Goal: Task Accomplishment & Management: Use online tool/utility

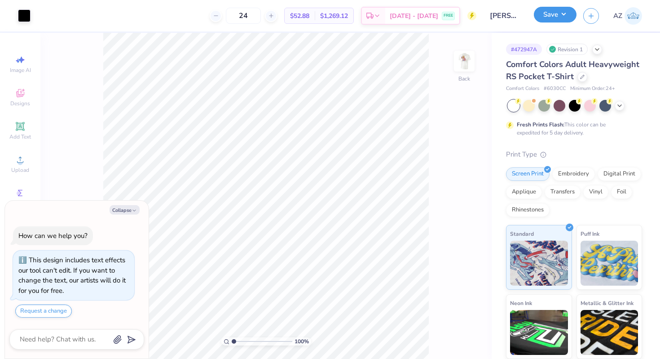
click at [565, 14] on button "Save" at bounding box center [555, 15] width 43 height 16
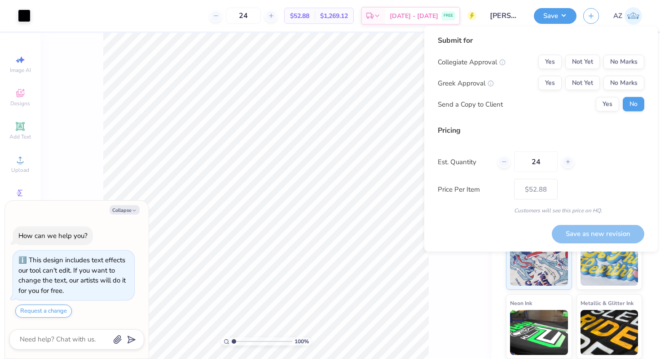
click at [508, 14] on input "Addison Rennells : University of Delaware" at bounding box center [505, 16] width 44 height 18
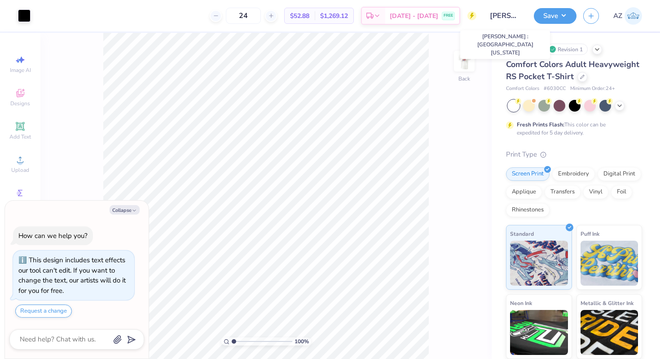
click at [517, 14] on input "Addison Rennells : University of Delaware" at bounding box center [505, 16] width 44 height 18
click at [498, 18] on input "Addison Rennells : University of Delaware" at bounding box center [505, 16] width 44 height 18
click at [505, 13] on input "Addison Rennells : University of Delaware" at bounding box center [505, 16] width 44 height 18
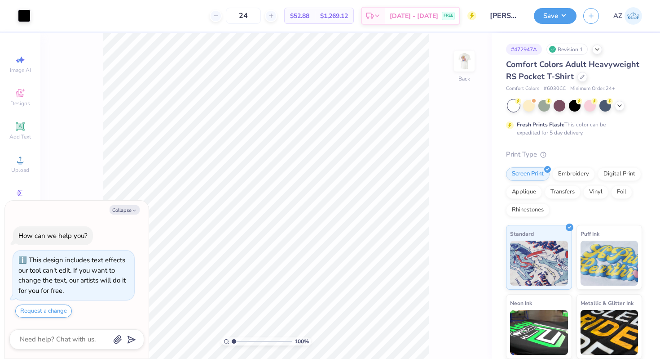
click at [636, 49] on div "# 472947A Revision 1 Comfort Colors Adult Heavyweight RS Pocket T-Shirt Comfort…" at bounding box center [576, 230] width 168 height 395
click at [564, 14] on button "Save" at bounding box center [555, 15] width 43 height 16
click at [468, 65] on img at bounding box center [465, 61] width 36 height 36
click at [565, 14] on button "Save" at bounding box center [555, 15] width 43 height 16
type textarea "x"
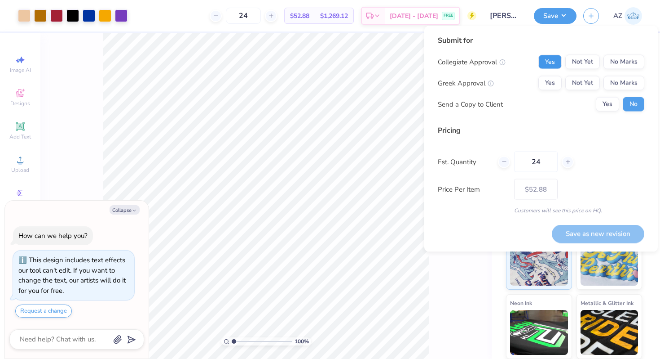
click at [554, 63] on button "Yes" at bounding box center [550, 62] width 23 height 14
click at [552, 83] on button "Yes" at bounding box center [550, 83] width 23 height 14
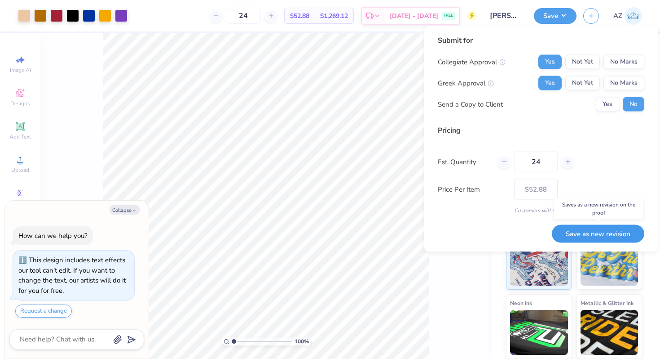
click at [575, 233] on button "Save as new revision" at bounding box center [598, 233] width 93 height 18
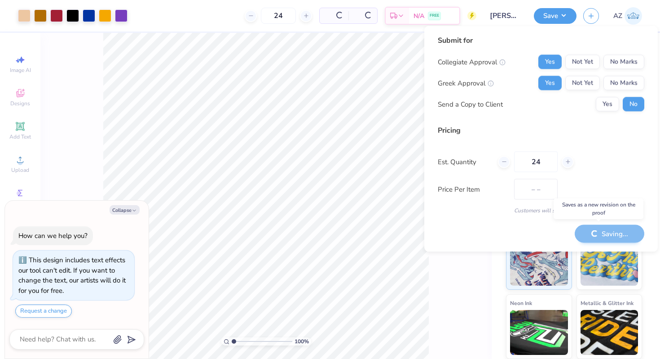
type input "$52.88"
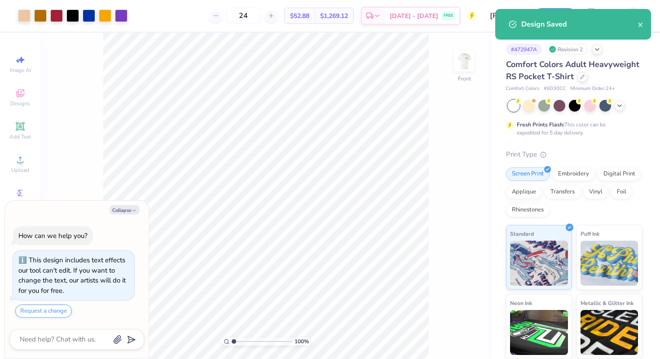
click at [619, 58] on div "# 472947A Revision 2 Comfort Colors Adult Heavyweight RS Pocket T-Shirt Comfort…" at bounding box center [576, 230] width 168 height 395
click at [642, 22] on icon "close" at bounding box center [641, 24] width 6 height 7
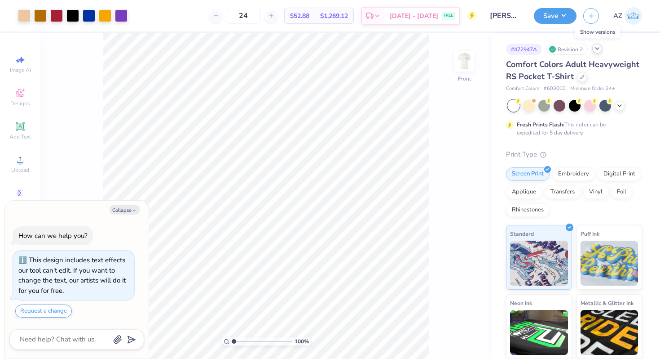
click at [598, 47] on icon at bounding box center [597, 48] width 7 height 7
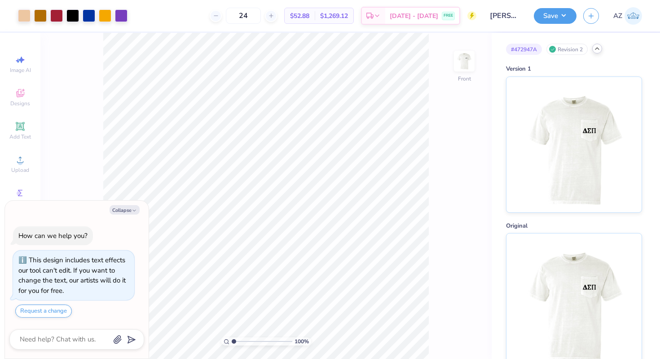
click at [598, 48] on polyline at bounding box center [598, 49] width 4 height 2
type textarea "x"
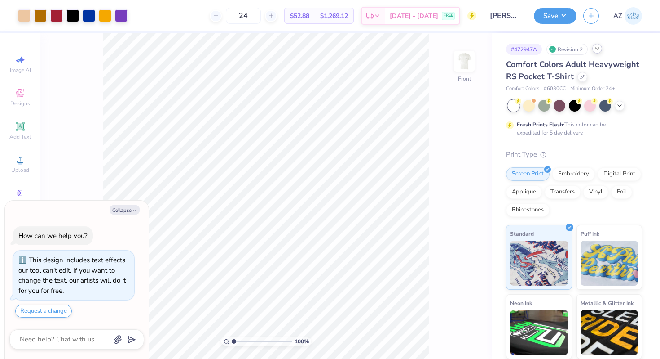
click at [637, 10] on img at bounding box center [634, 16] width 18 height 18
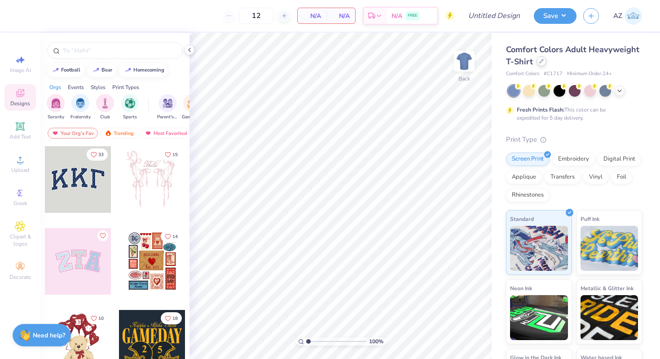
click at [544, 62] on icon at bounding box center [542, 61] width 4 height 4
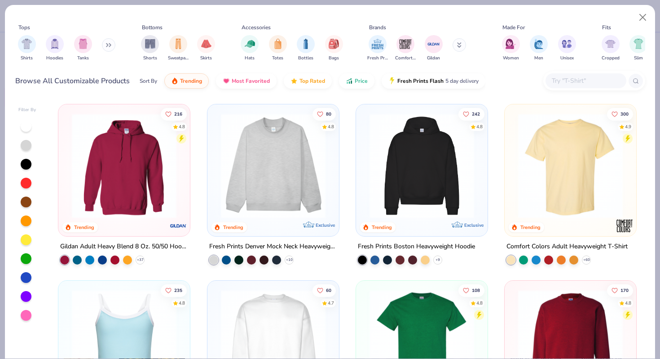
click at [571, 77] on input "text" at bounding box center [585, 80] width 69 height 10
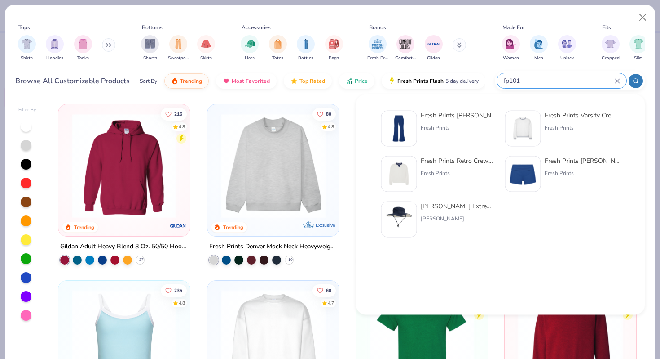
type input "fp101"
click at [401, 124] on img at bounding box center [399, 129] width 28 height 28
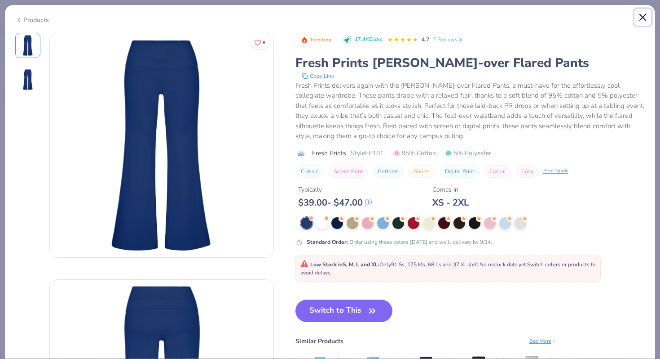
click at [644, 15] on button "Close" at bounding box center [643, 17] width 17 height 17
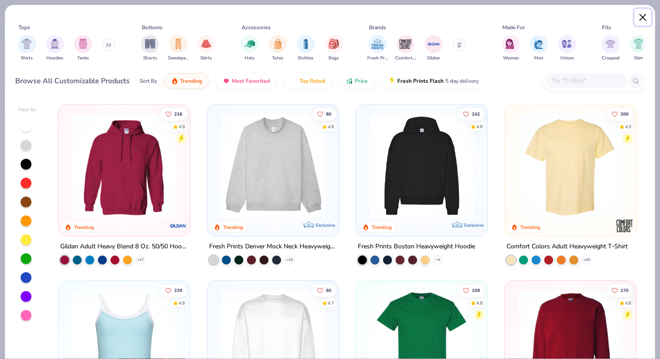
click at [647, 21] on button "Close" at bounding box center [643, 17] width 17 height 17
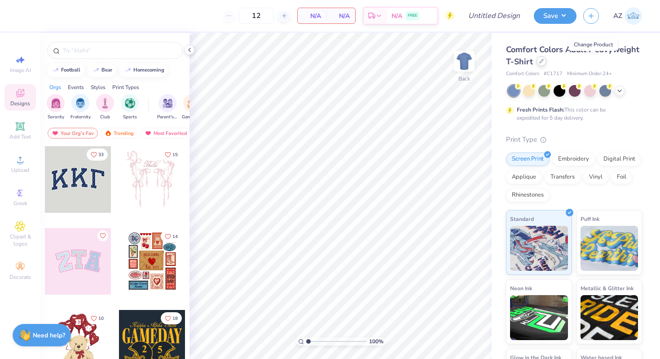
click at [544, 62] on icon at bounding box center [542, 61] width 4 height 4
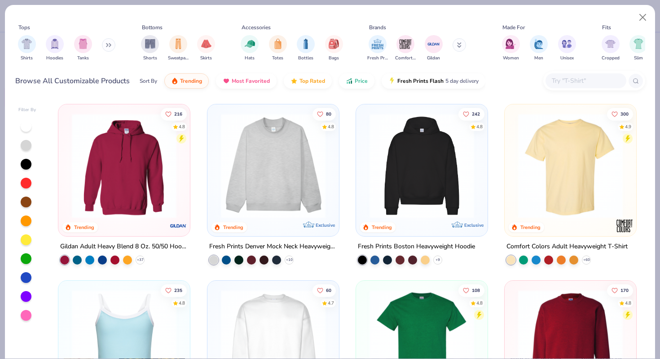
click at [566, 82] on input "text" at bounding box center [585, 80] width 69 height 10
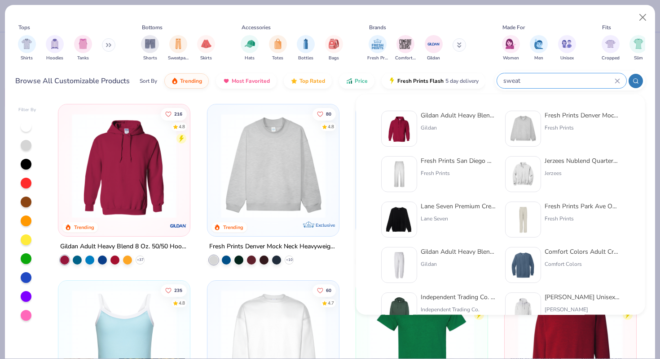
type input "sweat"
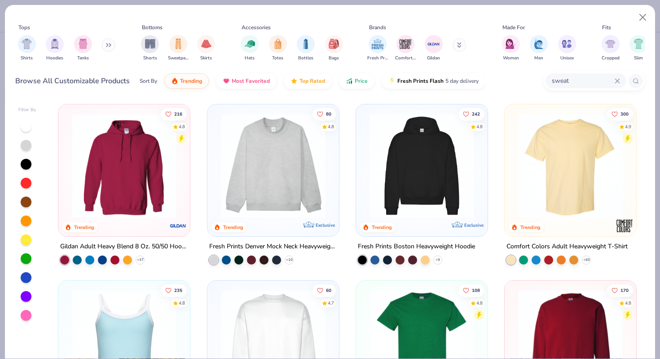
click at [108, 44] on icon at bounding box center [108, 45] width 5 height 4
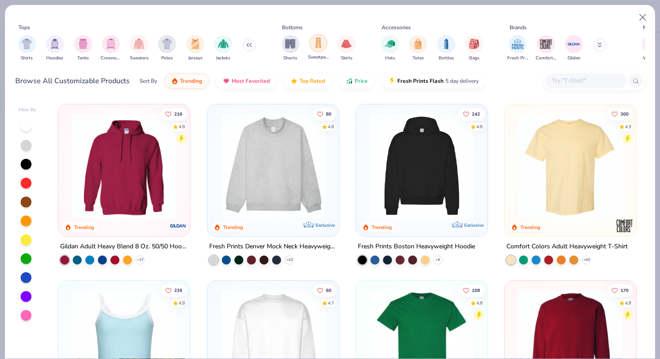
click at [314, 39] on img "filter for Sweatpants" at bounding box center [319, 43] width 10 height 10
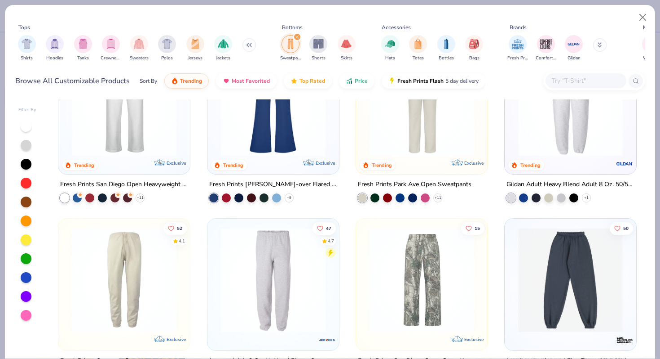
scroll to position [62, 0]
click at [149, 131] on img at bounding box center [124, 104] width 114 height 105
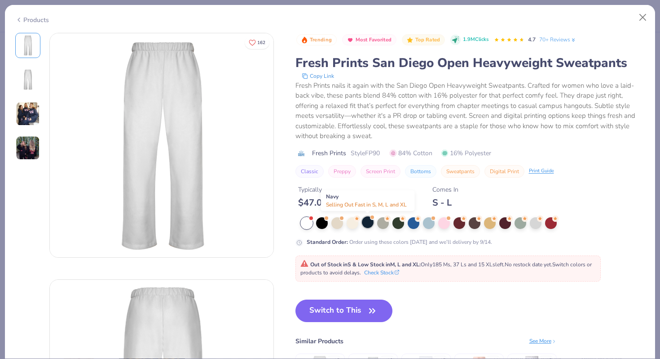
click at [368, 224] on div at bounding box center [368, 222] width 12 height 12
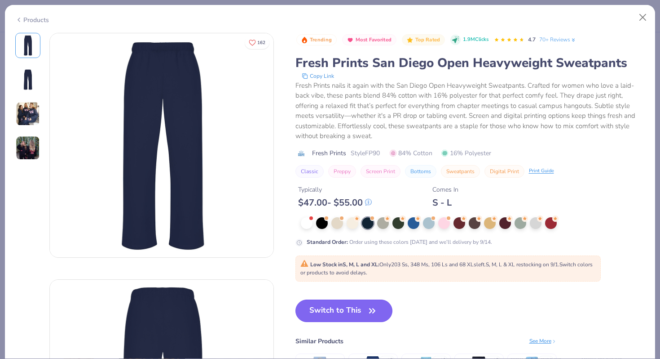
click at [327, 310] on button "Switch to This" at bounding box center [344, 310] width 97 height 22
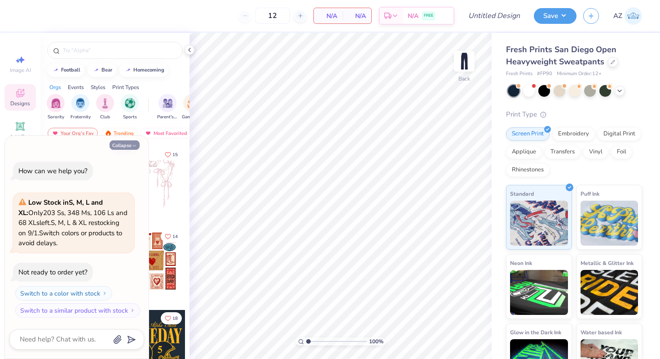
click at [132, 146] on icon "button" at bounding box center [134, 145] width 5 height 5
type textarea "x"
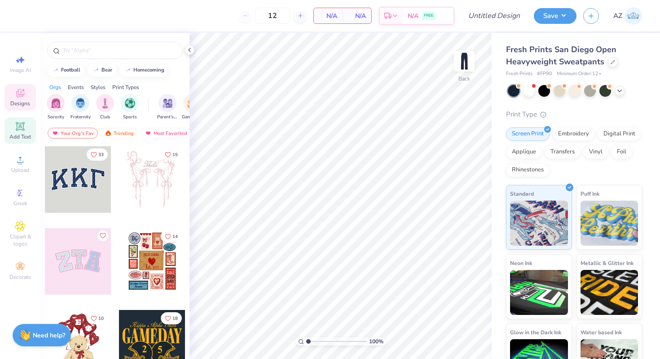
click at [21, 131] on icon at bounding box center [20, 126] width 11 height 11
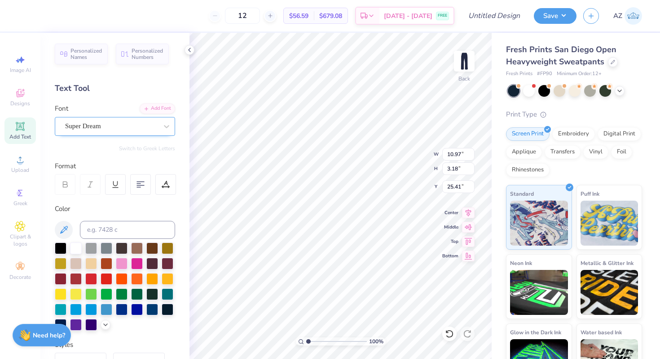
click at [106, 128] on div "Super Dream" at bounding box center [111, 126] width 94 height 14
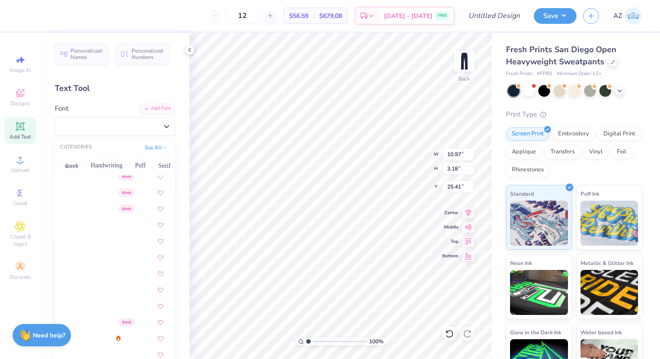
scroll to position [182, 0]
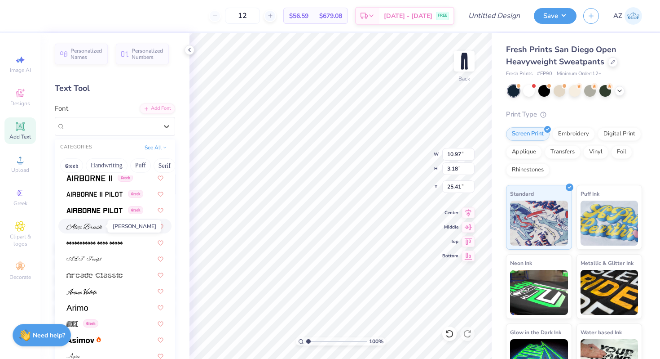
click at [89, 229] on img at bounding box center [84, 226] width 36 height 6
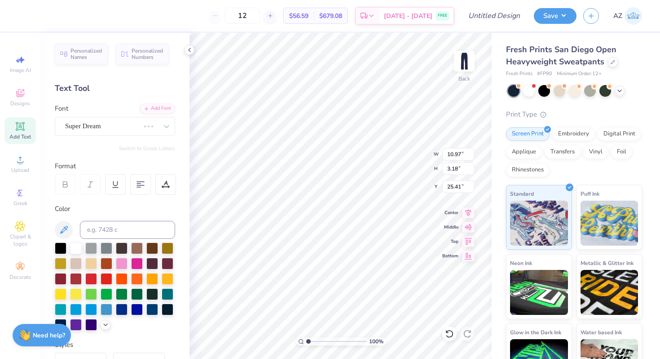
type input "10.85"
type input "2.90"
type input "25.55"
click at [164, 127] on icon at bounding box center [166, 126] width 5 height 3
click at [159, 120] on div at bounding box center [167, 126] width 16 height 16
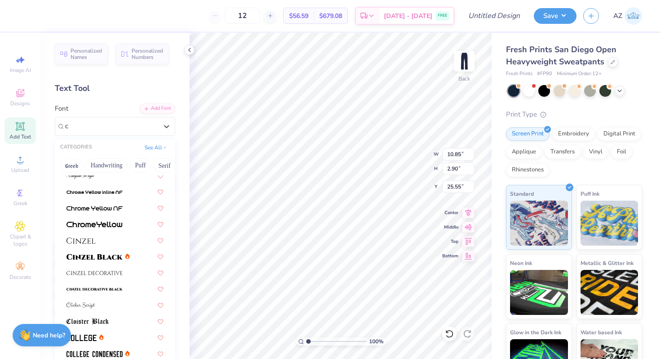
scroll to position [0, 0]
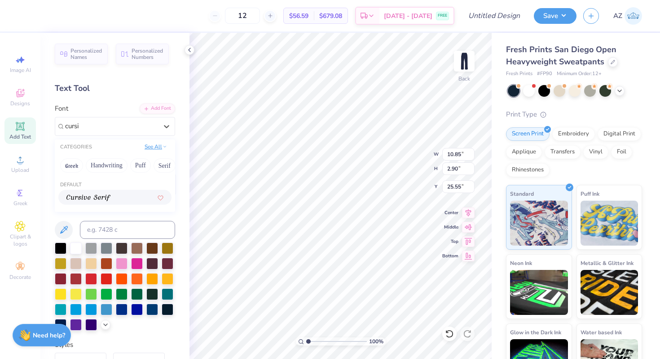
click at [155, 146] on button "See All" at bounding box center [156, 146] width 28 height 9
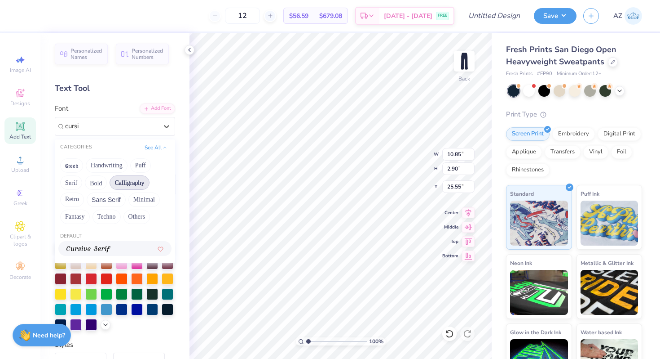
click at [136, 178] on button "Calligraphy" at bounding box center [130, 182] width 40 height 14
type input "c"
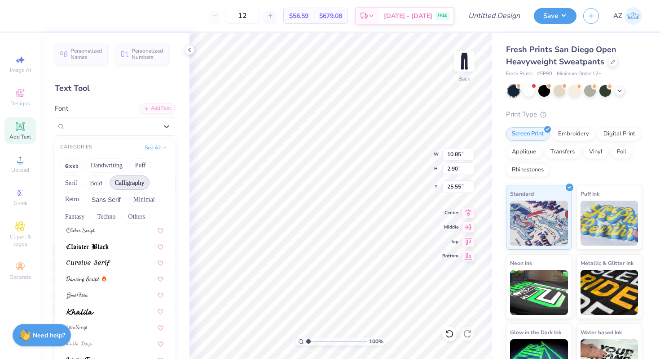
scroll to position [181, 0]
click at [90, 276] on img at bounding box center [82, 278] width 33 height 6
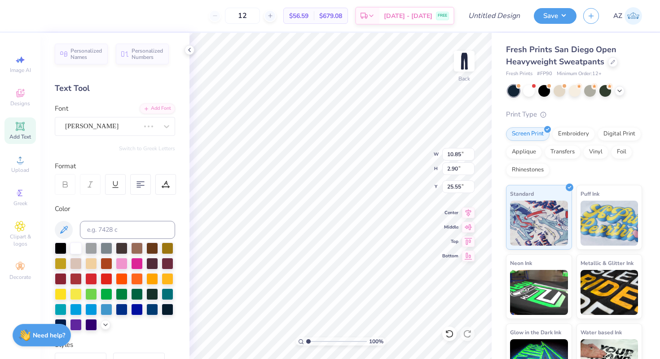
type input "7.71"
type input "2.96"
type input "25.52"
type textarea "D"
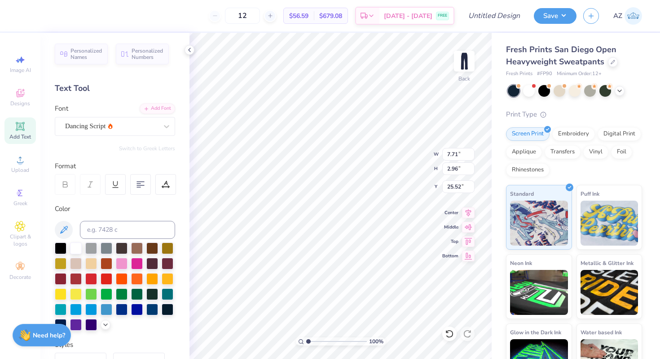
scroll to position [6, 0]
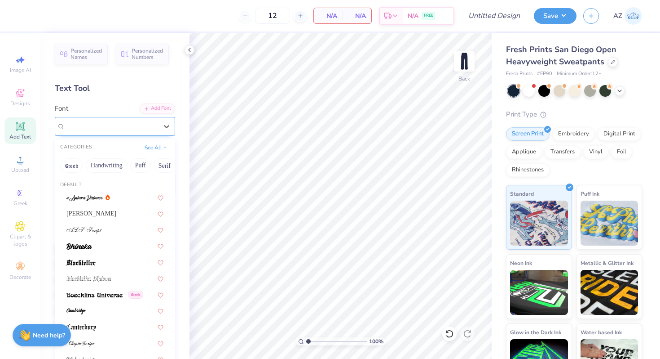
click at [126, 118] on div "Dancing Script" at bounding box center [115, 126] width 120 height 19
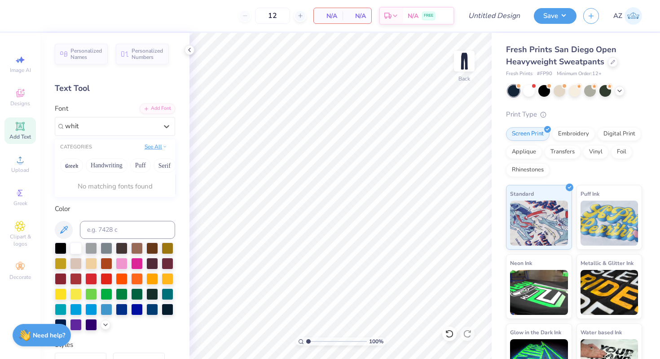
click at [154, 148] on button "See All" at bounding box center [156, 146] width 28 height 9
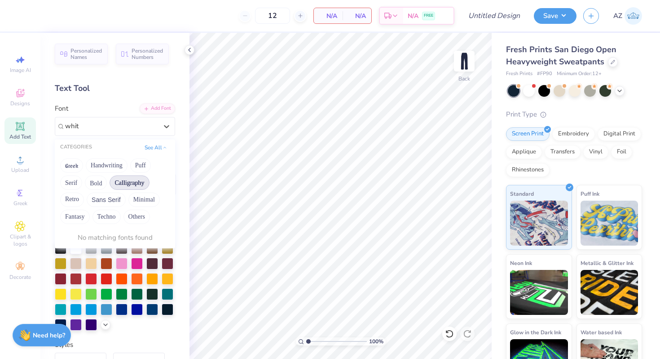
click at [131, 187] on button "Calligraphy" at bounding box center [130, 182] width 40 height 14
click at [150, 147] on button "See All" at bounding box center [156, 146] width 28 height 9
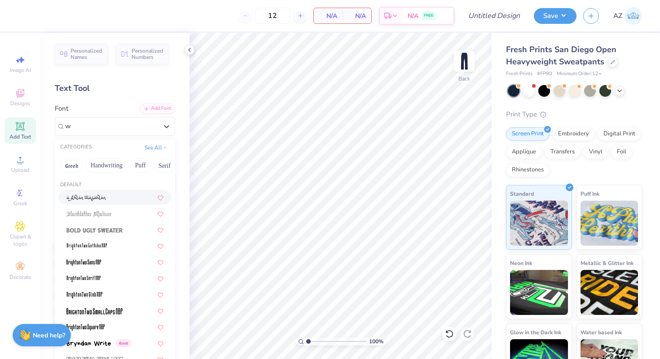
type input "w"
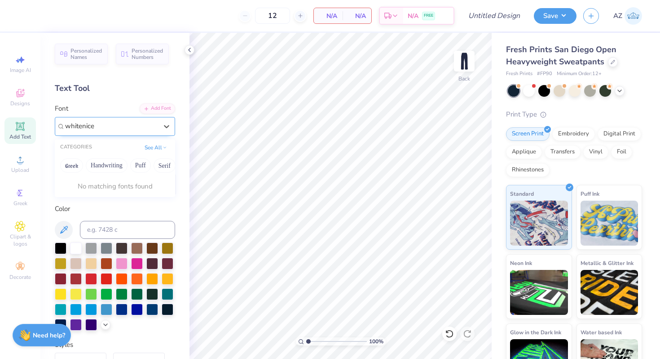
type input "whitenice"
click at [162, 125] on icon at bounding box center [166, 126] width 9 height 9
click at [27, 128] on div "Add Text" at bounding box center [19, 130] width 31 height 27
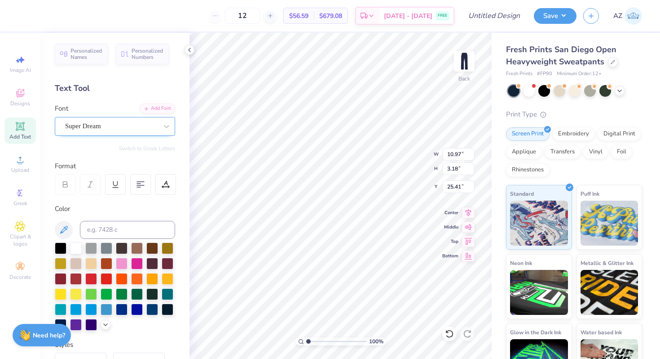
click at [116, 126] on div "Super Dream" at bounding box center [111, 126] width 94 height 14
type input "w"
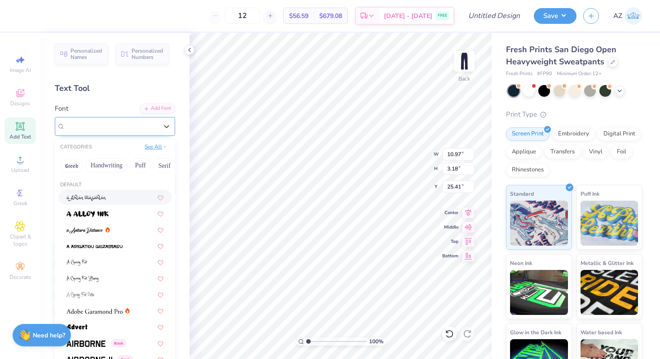
click at [163, 148] on icon at bounding box center [165, 146] width 4 height 4
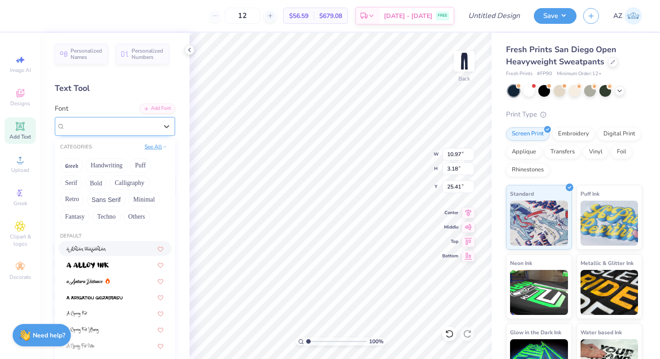
click at [163, 148] on icon at bounding box center [165, 146] width 4 height 4
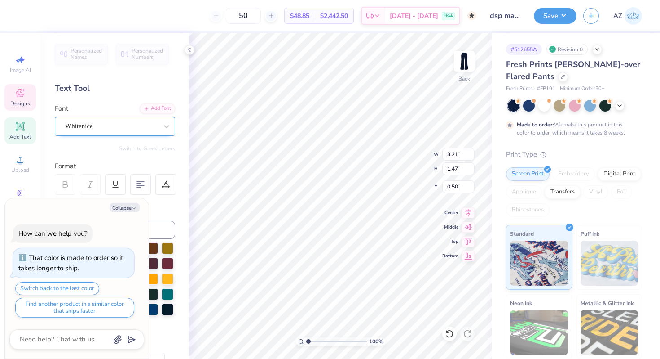
click at [106, 124] on div "Whitenice" at bounding box center [111, 126] width 94 height 14
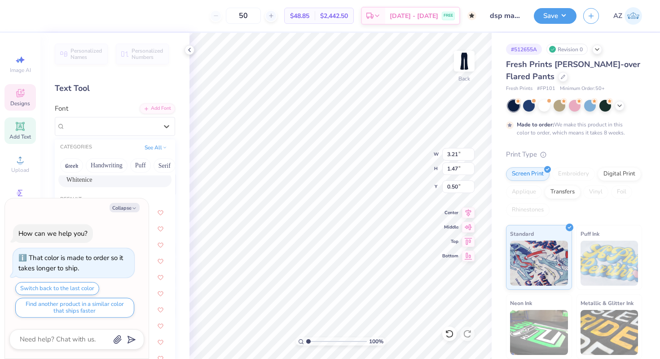
scroll to position [17, 0]
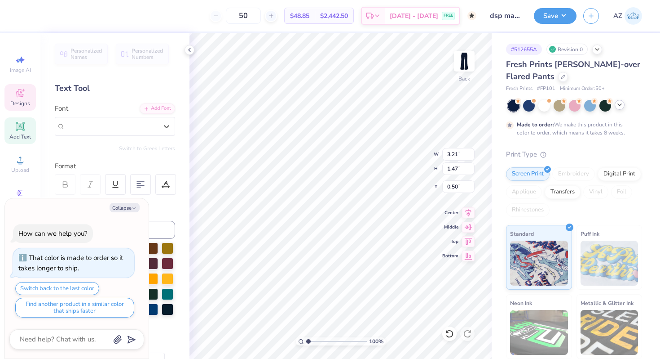
click at [619, 104] on polyline at bounding box center [620, 105] width 4 height 2
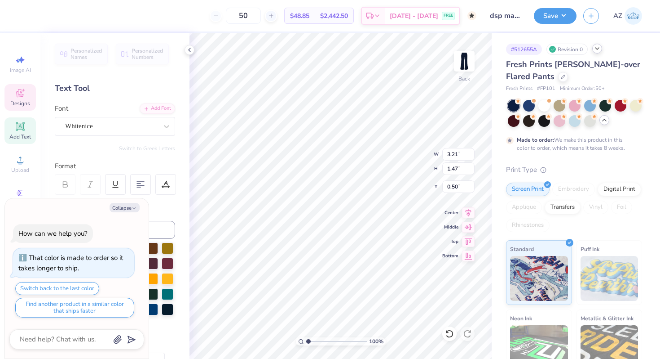
click at [597, 51] on icon at bounding box center [597, 48] width 7 height 7
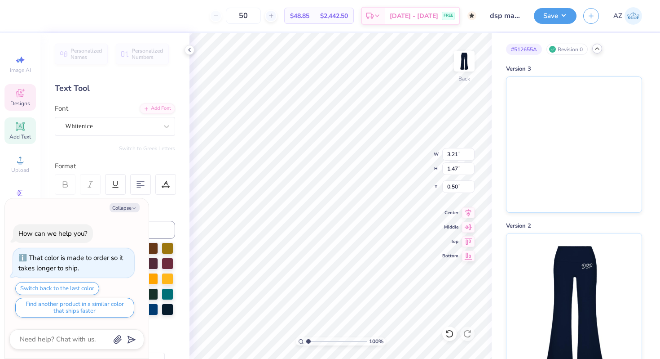
click at [597, 51] on icon at bounding box center [597, 48] width 7 height 7
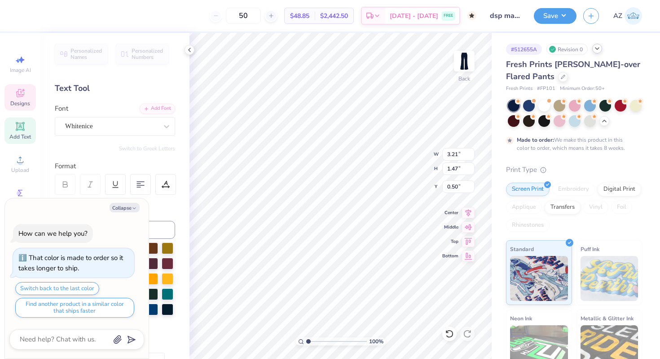
click at [589, 160] on div "Fresh Prints Katie Fold-over Flared Pants Fresh Prints # FP101 Minimum Order: 5…" at bounding box center [574, 250] width 136 height 385
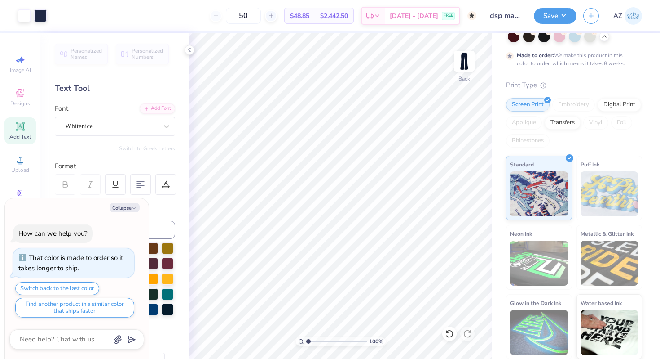
scroll to position [0, 0]
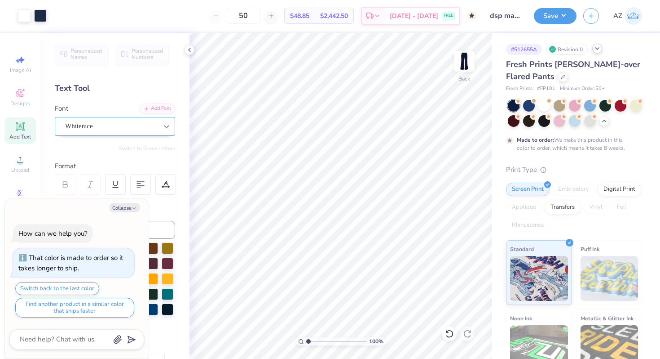
click at [159, 125] on div at bounding box center [167, 126] width 16 height 16
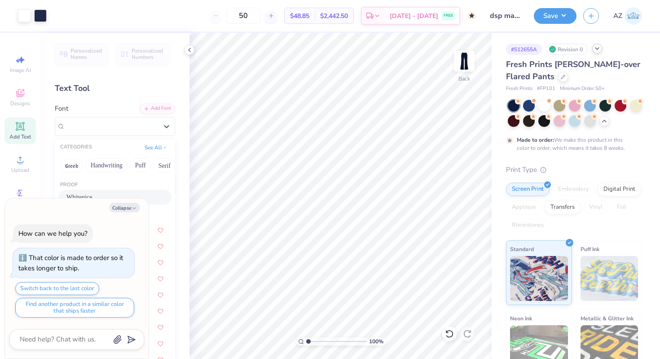
click at [131, 200] on div "Collapse How can we help you? That color is made to order so it takes longer to…" at bounding box center [77, 278] width 144 height 160
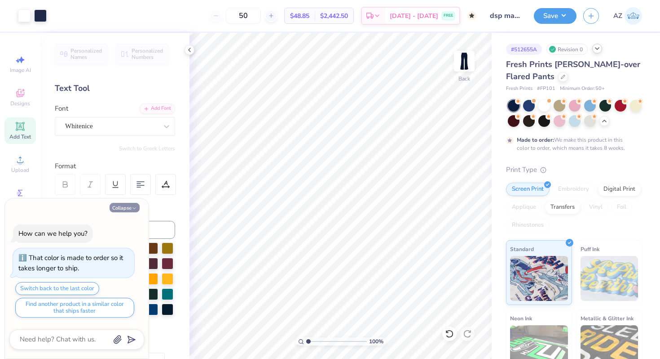
click at [129, 206] on button "Collapse" at bounding box center [125, 207] width 30 height 9
type textarea "x"
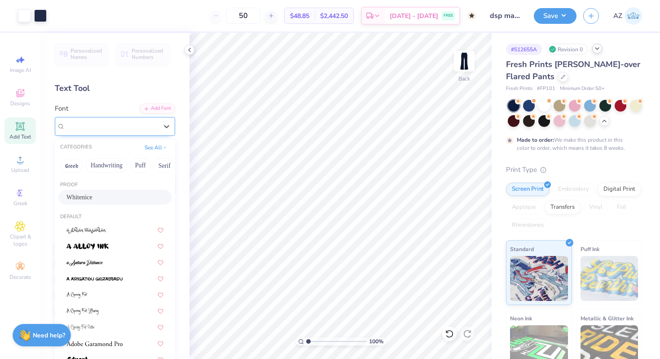
click at [149, 129] on div "Whitenice" at bounding box center [111, 126] width 94 height 14
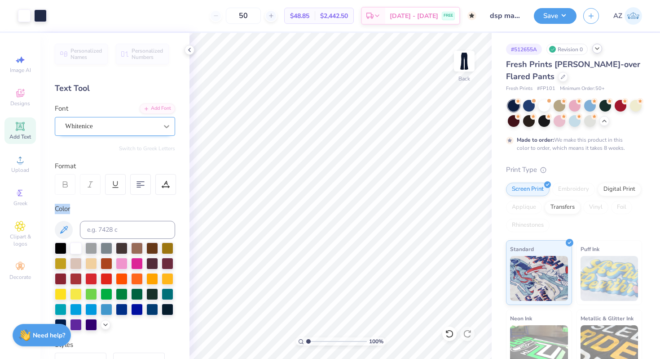
click at [164, 127] on icon at bounding box center [166, 126] width 5 height 3
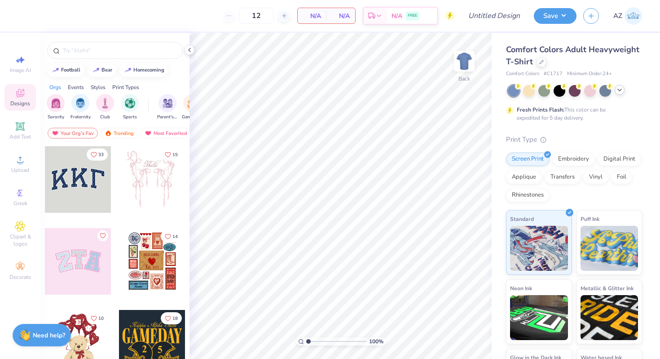
click at [621, 87] on icon at bounding box center [619, 89] width 7 height 7
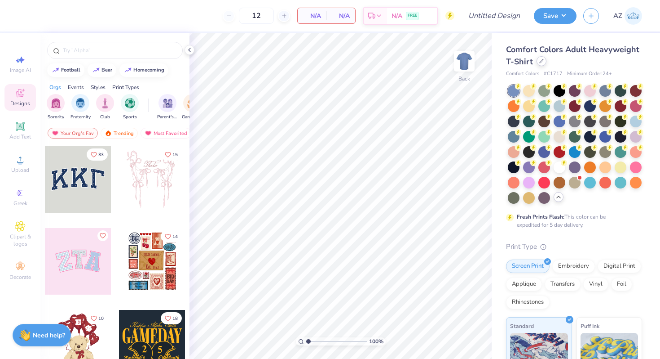
click at [544, 62] on icon at bounding box center [542, 61] width 4 height 4
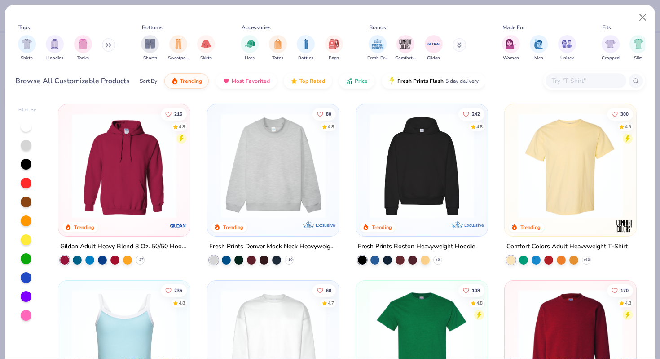
click at [565, 81] on input "text" at bounding box center [585, 80] width 69 height 10
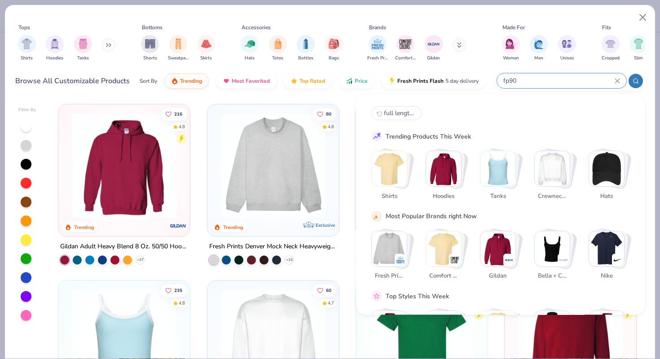
type input "fp90"
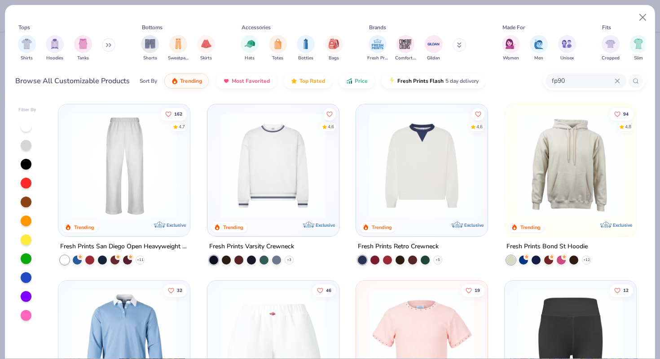
click at [140, 176] on img at bounding box center [124, 165] width 114 height 105
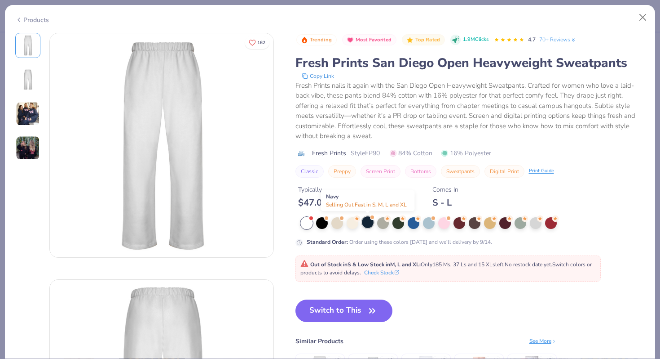
click at [371, 224] on div at bounding box center [368, 222] width 12 height 12
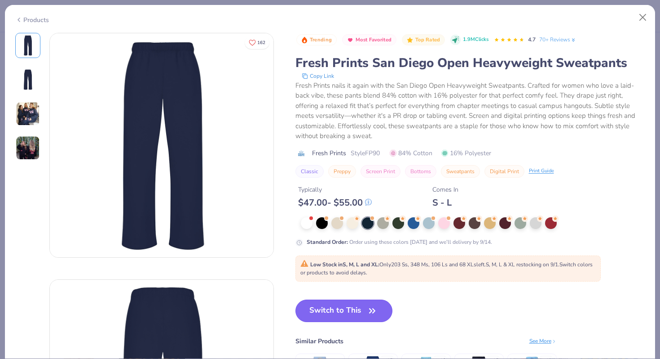
click at [363, 311] on button "Switch to This" at bounding box center [344, 310] width 97 height 22
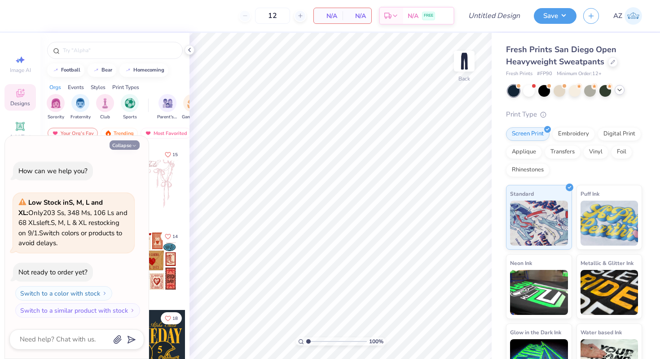
click at [129, 143] on button "Collapse" at bounding box center [125, 144] width 30 height 9
type textarea "x"
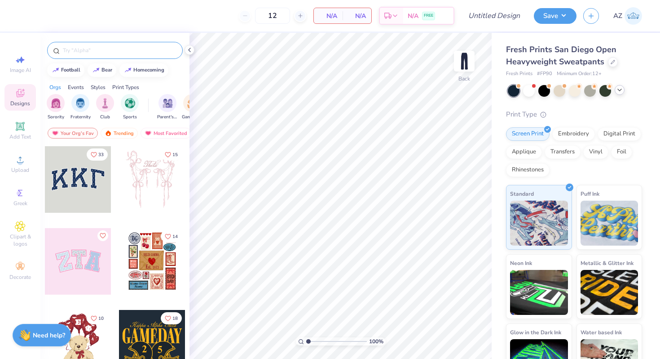
click at [102, 51] on input "text" at bounding box center [119, 50] width 115 height 9
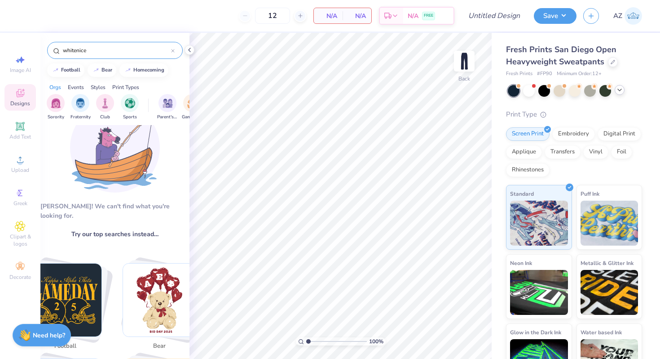
scroll to position [15, 0]
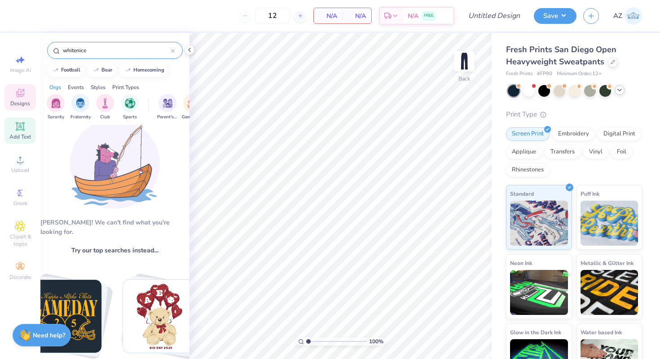
type input "whitenice"
click at [18, 129] on icon at bounding box center [20, 126] width 9 height 9
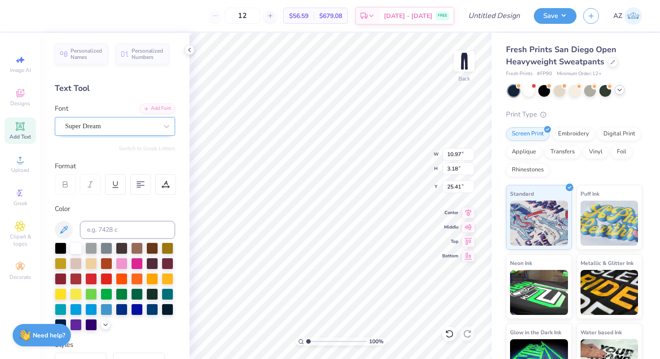
click at [90, 123] on div "Super Dream" at bounding box center [111, 126] width 94 height 14
type input "w"
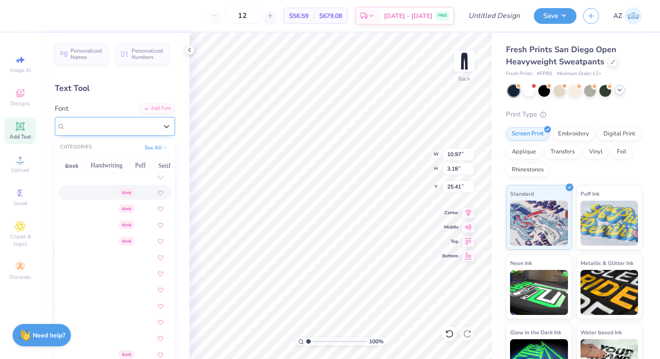
scroll to position [156, 0]
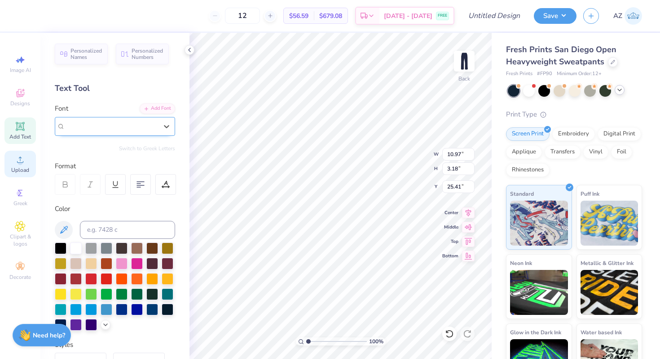
click at [13, 165] on div "Upload" at bounding box center [19, 164] width 31 height 27
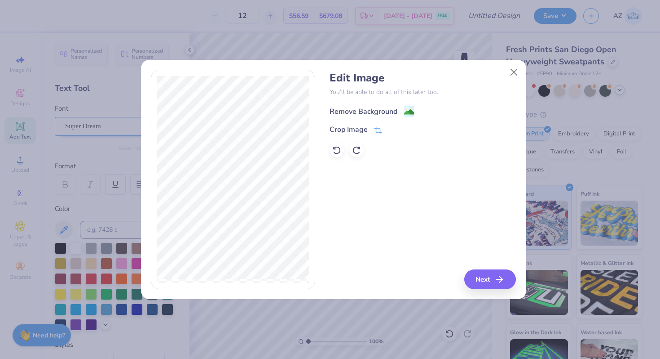
click at [412, 108] on image at bounding box center [409, 112] width 10 height 10
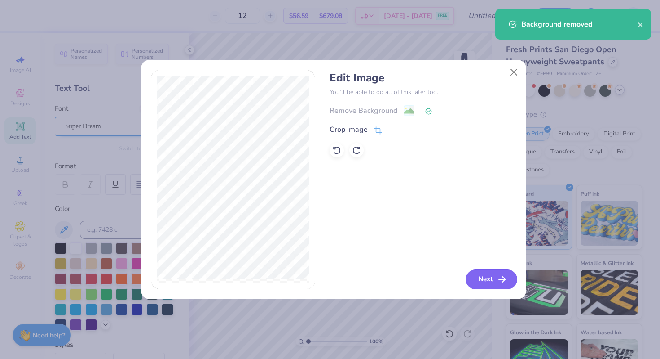
click at [490, 277] on button "Next" at bounding box center [492, 279] width 52 height 20
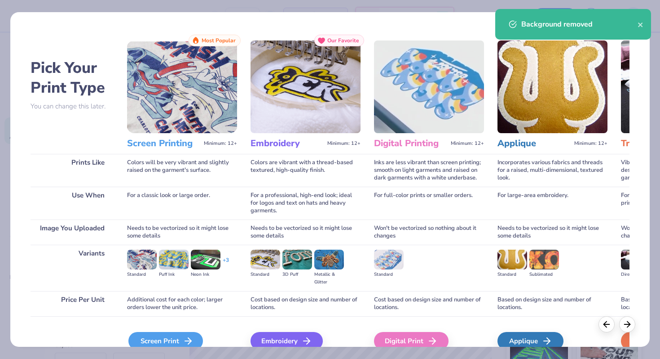
click at [177, 332] on div "Screen Print" at bounding box center [165, 341] width 75 height 18
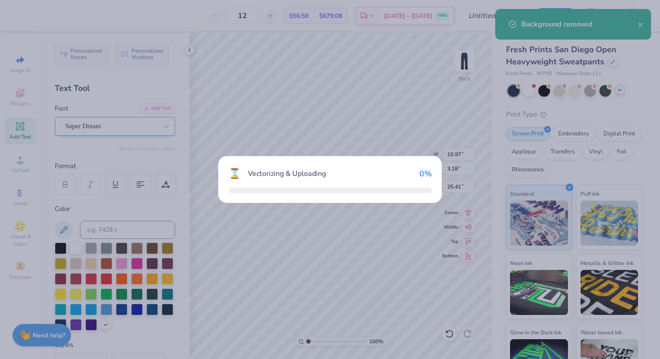
type input "10.85"
type input "4.97"
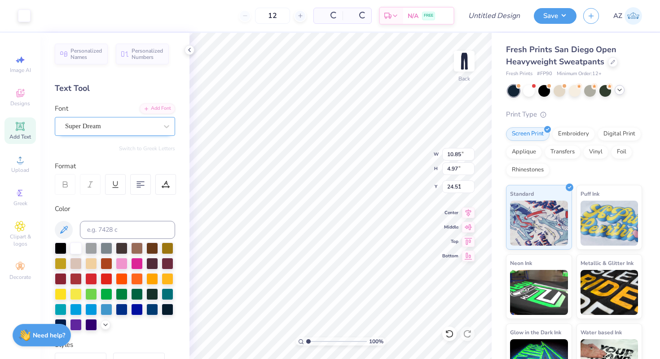
type input "3.32"
type input "10.97"
type input "3.18"
type input "25.41"
type input "6.06"
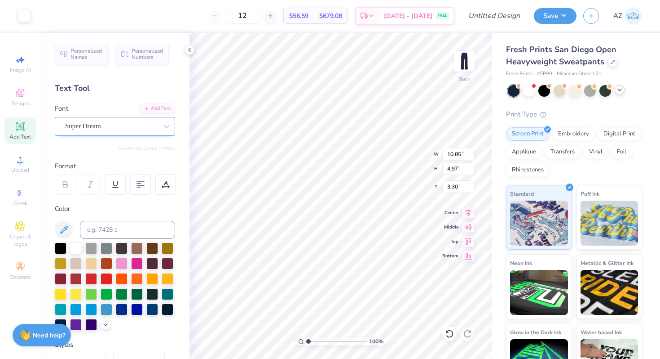
type input "2.78"
type input "3.90"
type input "3.75"
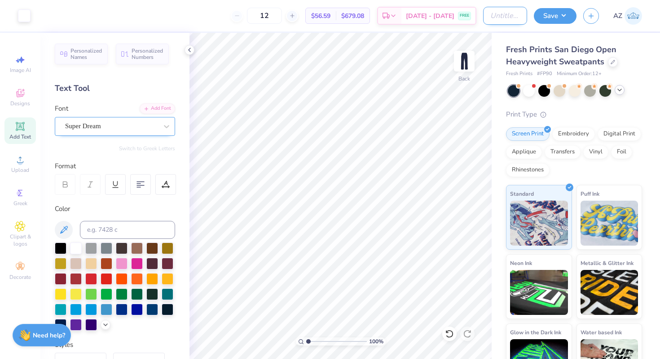
click at [484, 16] on input "Design Title" at bounding box center [505, 16] width 44 height 18
type input "Matching Sweats"
click at [559, 16] on button "Save" at bounding box center [555, 15] width 43 height 16
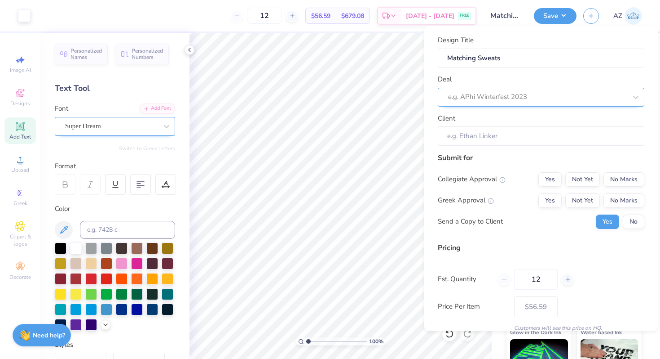
click at [495, 98] on div at bounding box center [537, 97] width 179 height 12
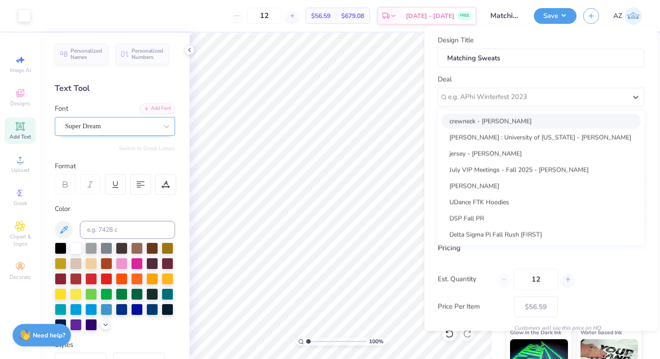
click at [485, 118] on div "crewneck - Addison Rennells" at bounding box center [541, 120] width 199 height 15
type input "Addison Rennells"
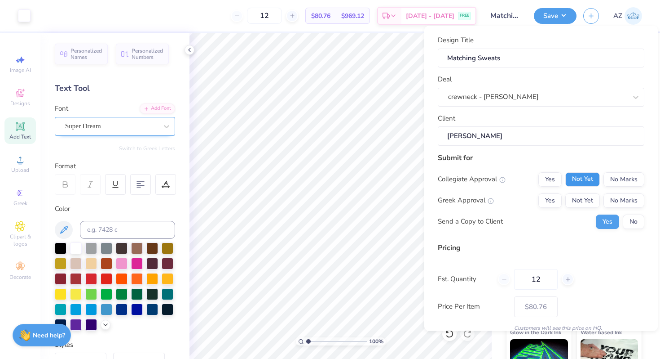
click at [575, 180] on button "Not Yet" at bounding box center [583, 179] width 35 height 14
click at [616, 179] on button "No Marks" at bounding box center [624, 179] width 41 height 14
click at [539, 199] on button "Yes" at bounding box center [550, 200] width 23 height 14
click at [574, 196] on button "Not Yet" at bounding box center [583, 200] width 35 height 14
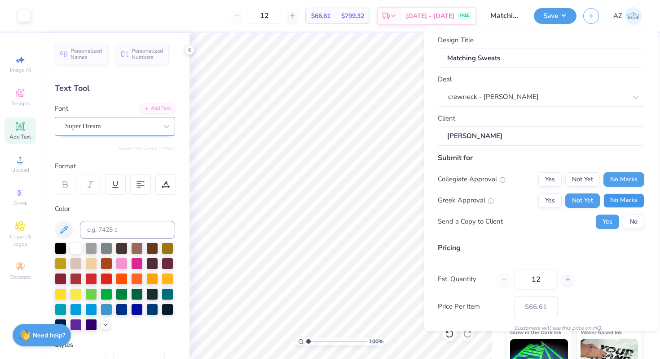
click at [622, 194] on button "No Marks" at bounding box center [624, 200] width 41 height 14
click at [550, 201] on button "Yes" at bounding box center [550, 200] width 23 height 14
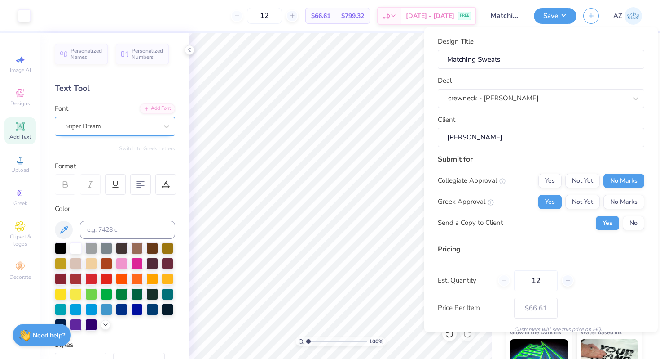
scroll to position [38, 0]
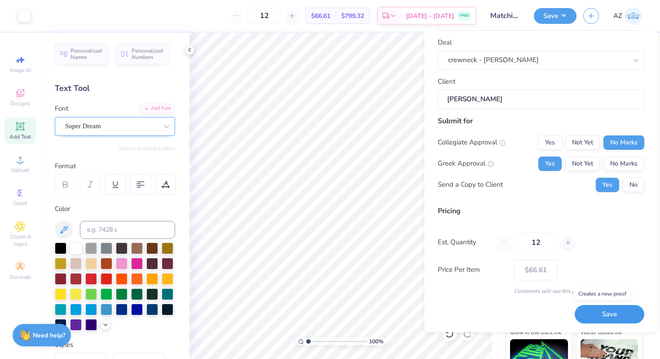
click at [615, 309] on button "Save" at bounding box center [610, 314] width 70 height 18
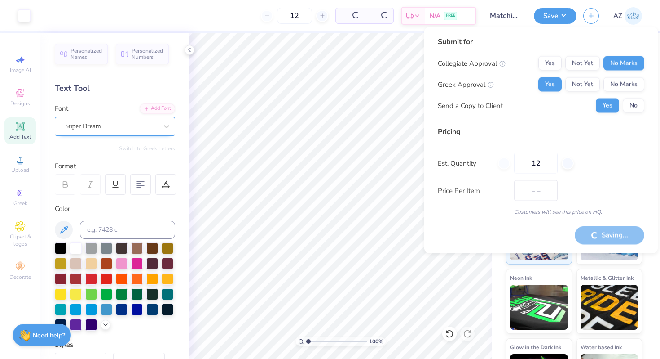
type input "$56.59"
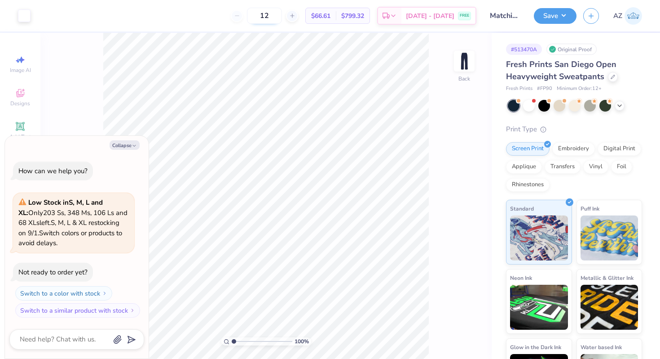
click at [278, 17] on input "12" at bounding box center [264, 16] width 35 height 16
type input "2"
type input "3"
click at [326, 15] on span "$63.02" at bounding box center [315, 15] width 19 height 9
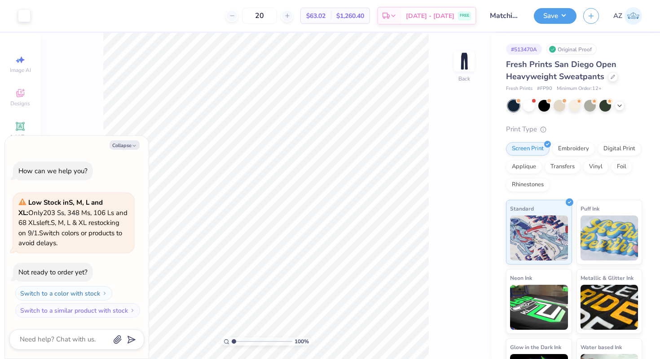
click at [363, 16] on span "$1,260.40" at bounding box center [351, 15] width 28 height 9
click at [277, 15] on input "20" at bounding box center [259, 16] width 35 height 16
type input "2"
type input "35"
